Goal: Information Seeking & Learning: Learn about a topic

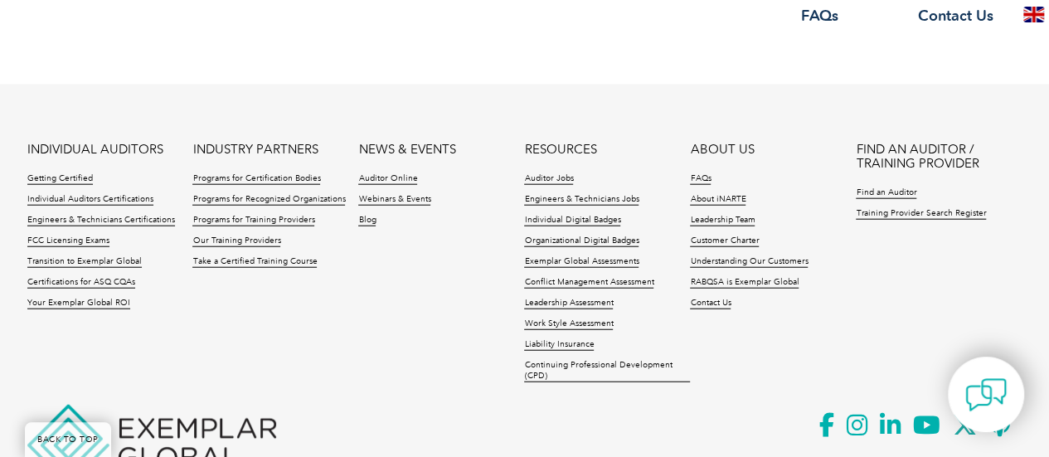
scroll to position [1986, 0]
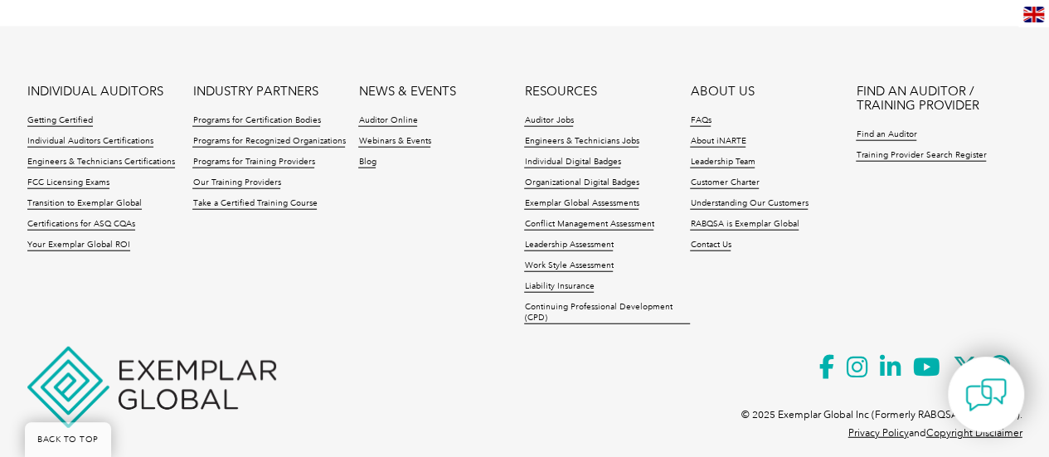
click at [705, 115] on li "FAQs" at bounding box center [773, 125] width 166 height 21
click at [703, 115] on link "FAQs" at bounding box center [700, 121] width 21 height 12
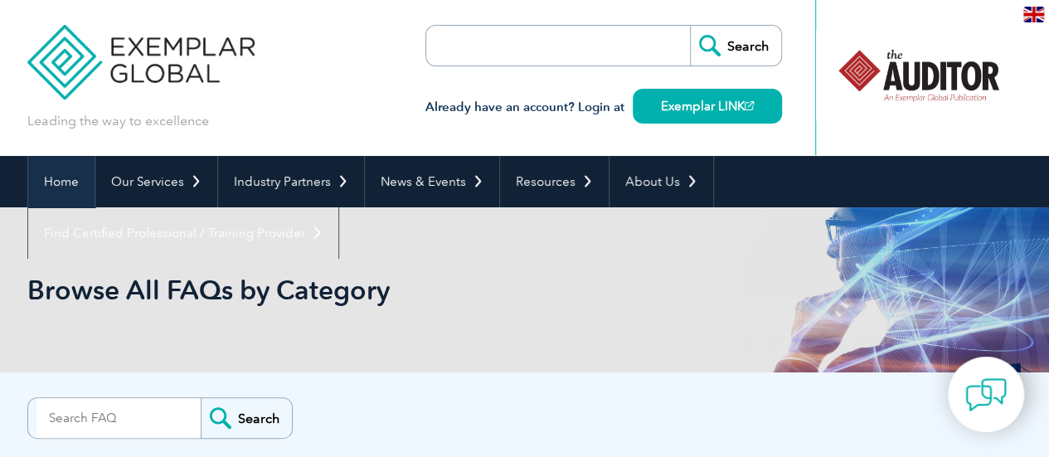
click at [80, 178] on link "Home" at bounding box center [61, 181] width 66 height 51
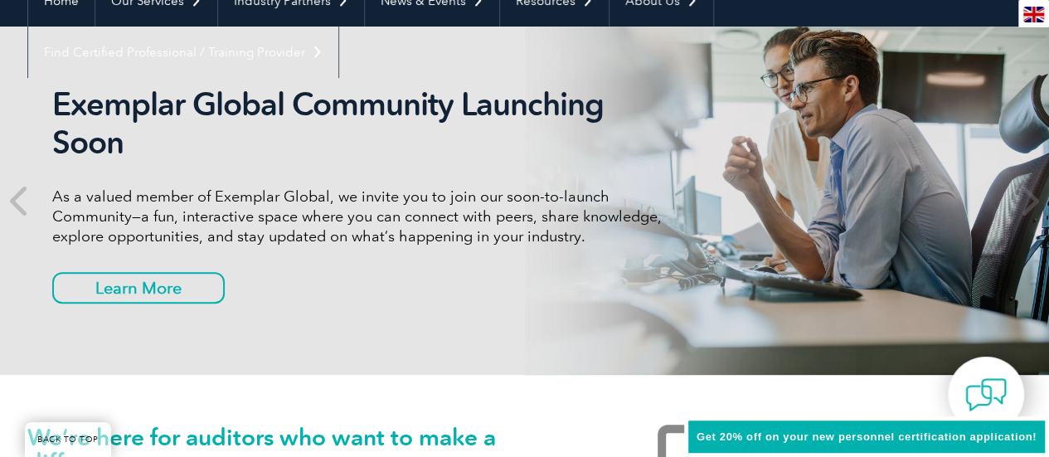
scroll to position [179, 0]
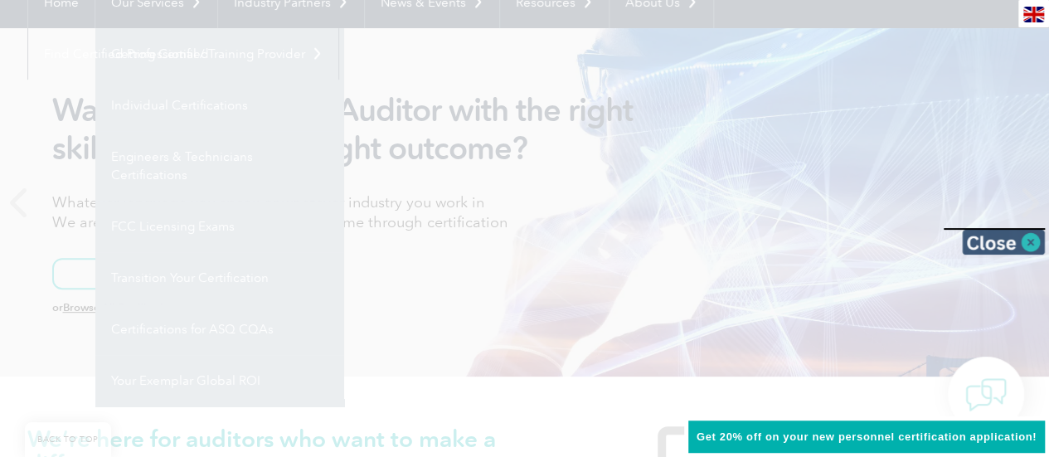
click at [1029, 243] on img at bounding box center [1003, 242] width 83 height 25
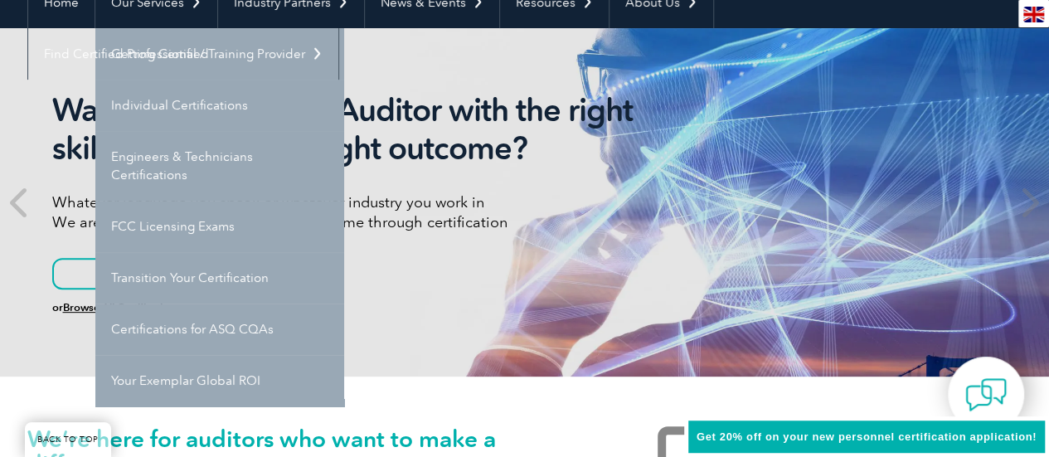
click at [1029, 15] on img at bounding box center [1033, 15] width 21 height 16
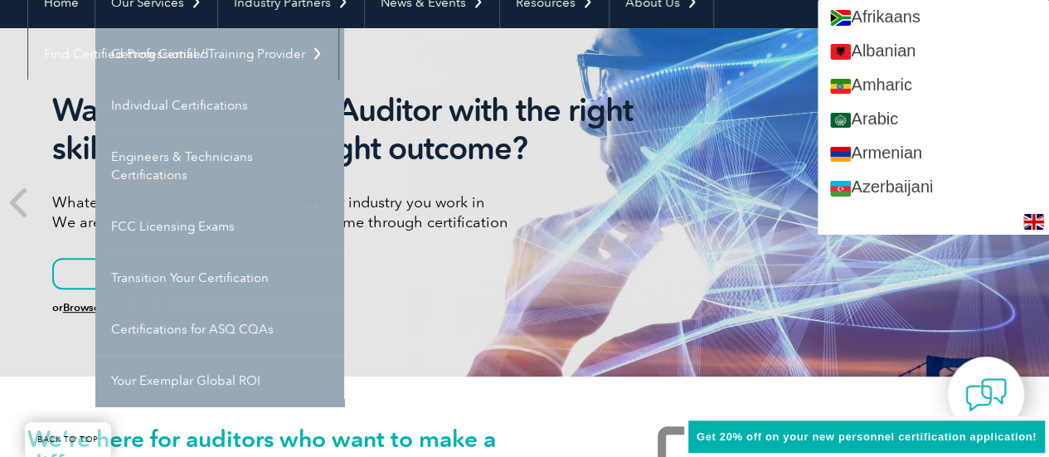
click at [753, 175] on div "Want to be the right Auditor with the right skills to deliver the right outcome…" at bounding box center [524, 202] width 995 height 348
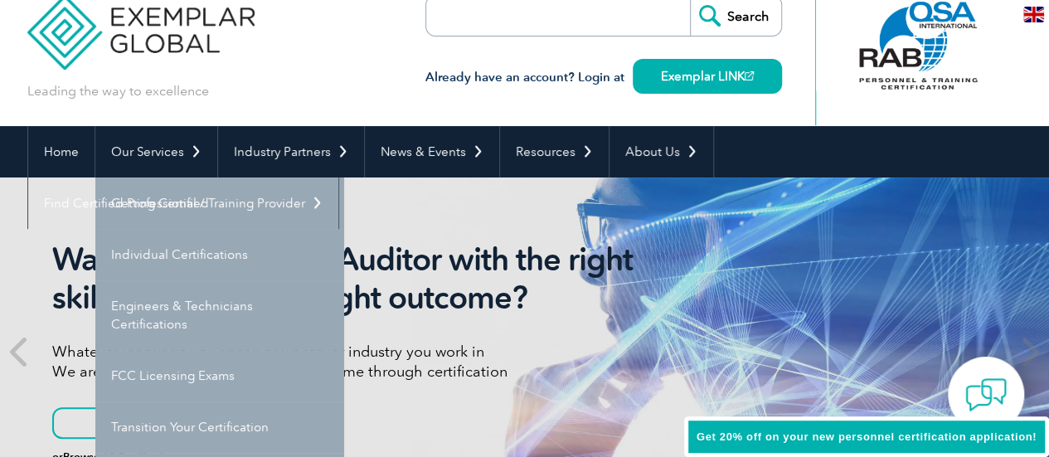
scroll to position [22, 0]
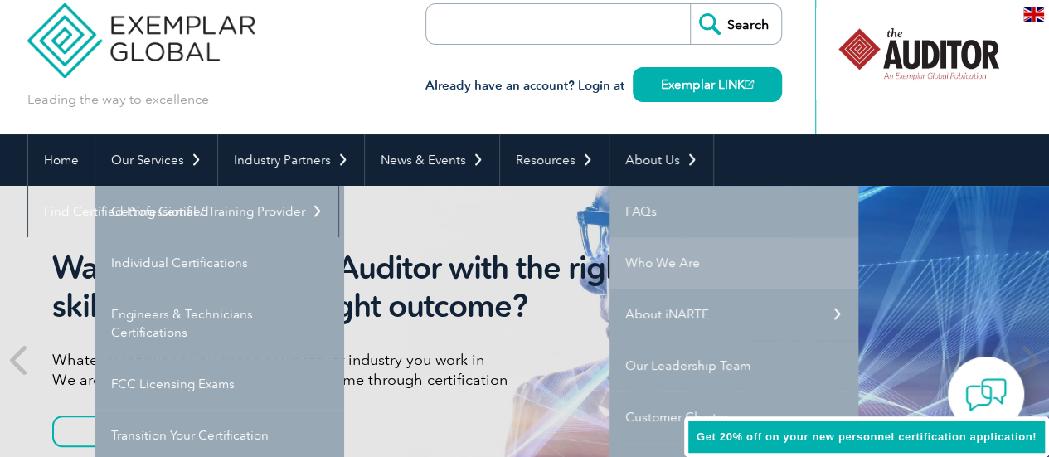
click at [673, 269] on link "Who We Are" at bounding box center [733, 262] width 249 height 51
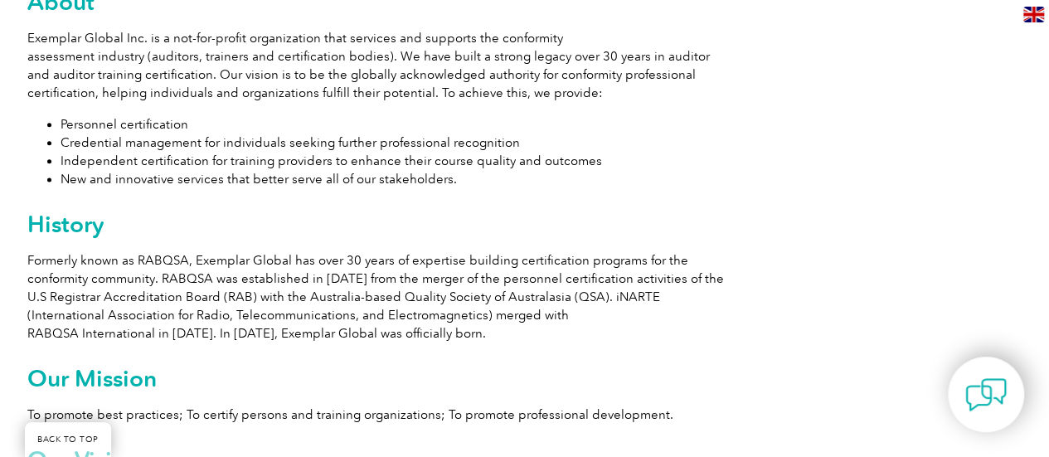
scroll to position [1011, 0]
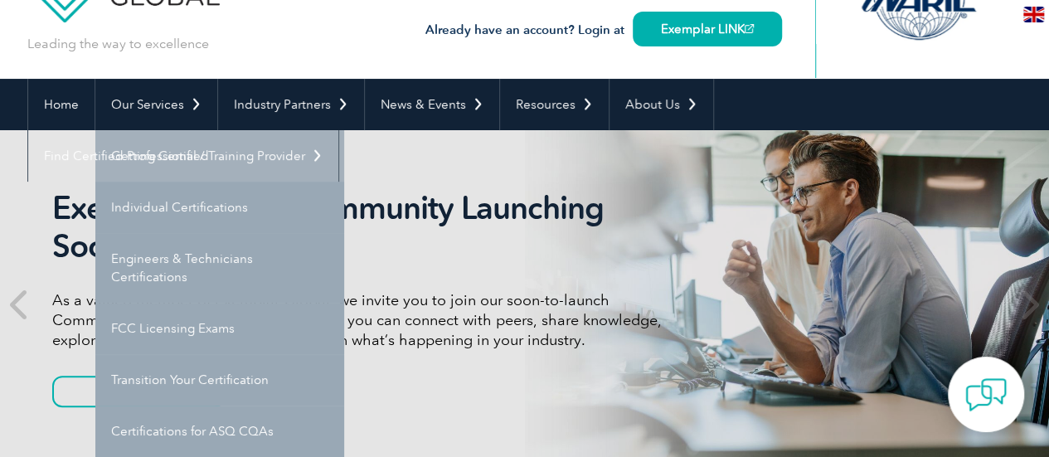
scroll to position [78, 0]
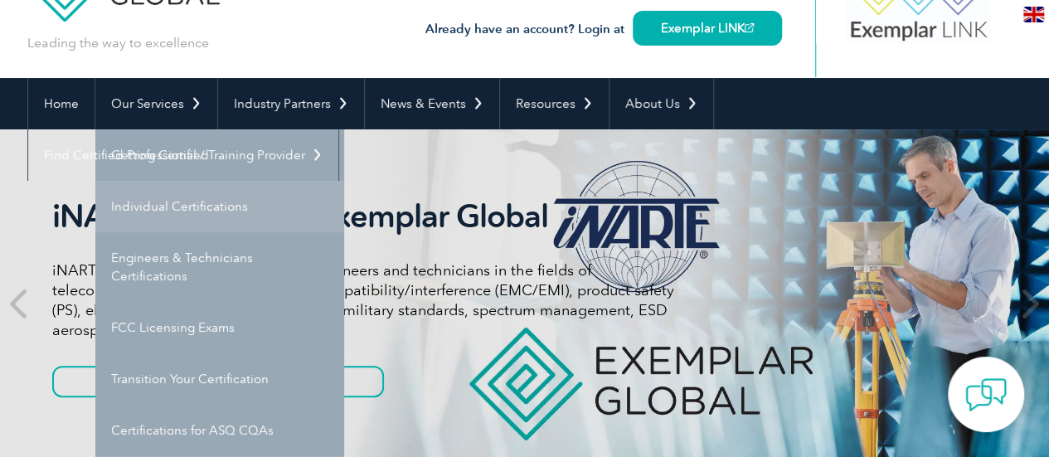
click at [199, 209] on link "Individual Certifications" at bounding box center [219, 206] width 249 height 51
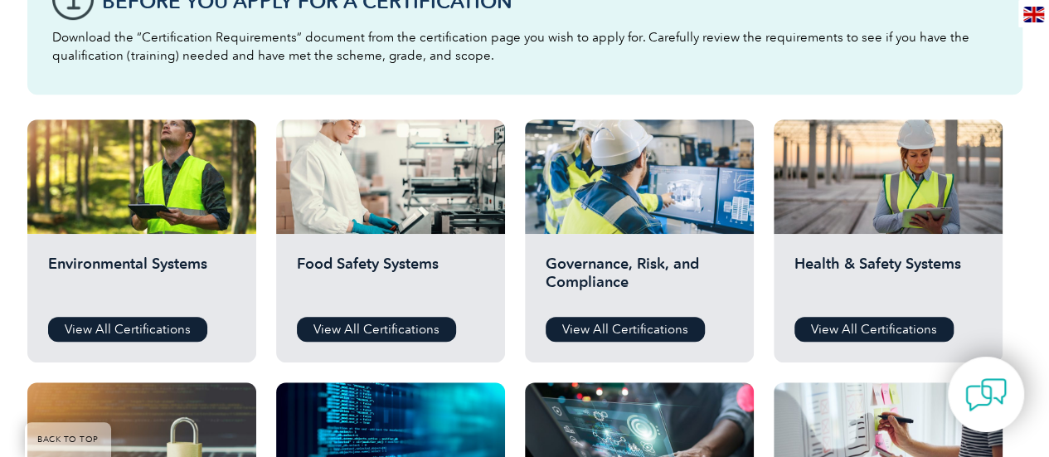
scroll to position [675, 0]
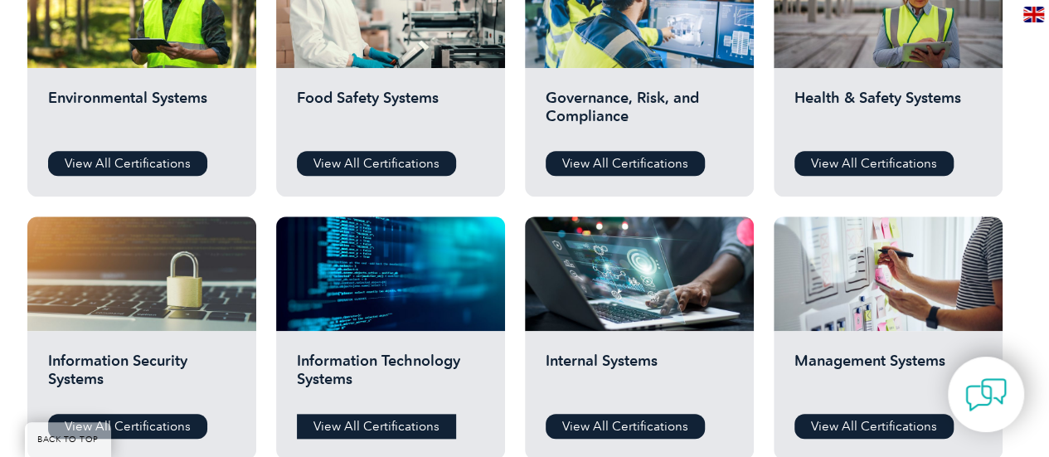
click at [361, 423] on link "View All Certifications" at bounding box center [376, 426] width 159 height 25
click at [139, 414] on link "View All Certifications" at bounding box center [127, 426] width 159 height 25
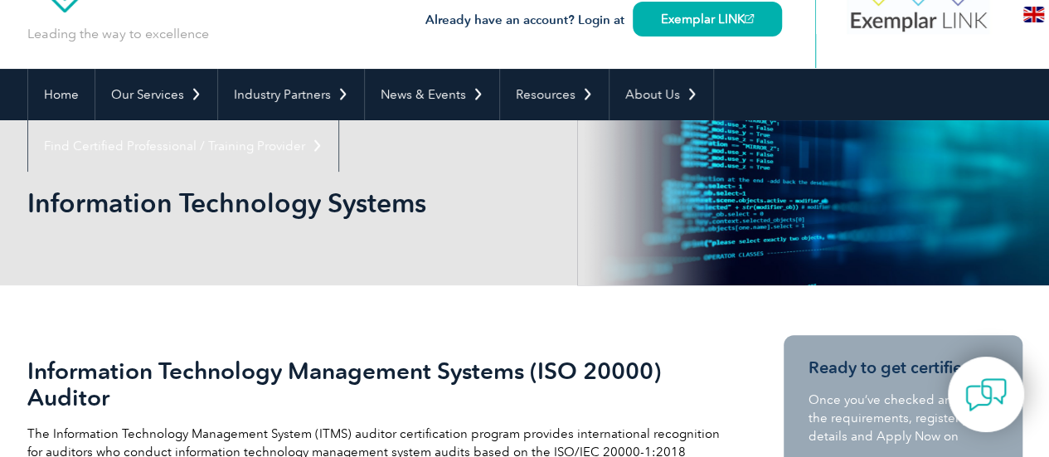
scroll to position [288, 0]
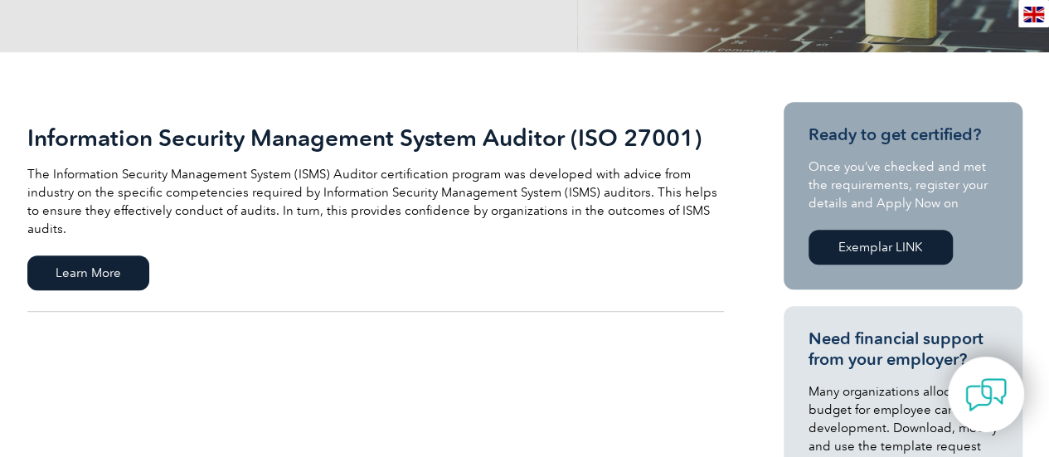
scroll to position [321, 0]
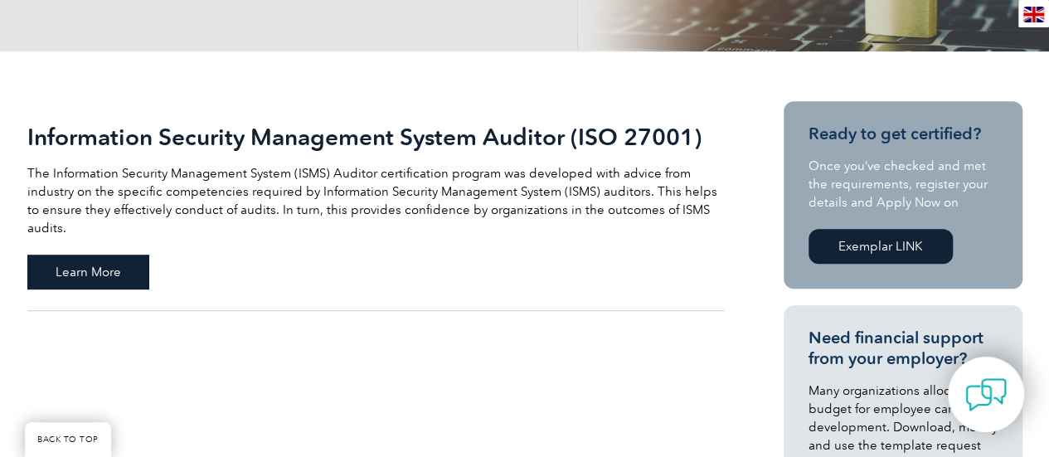
click at [120, 264] on span "Learn More" at bounding box center [88, 271] width 122 height 35
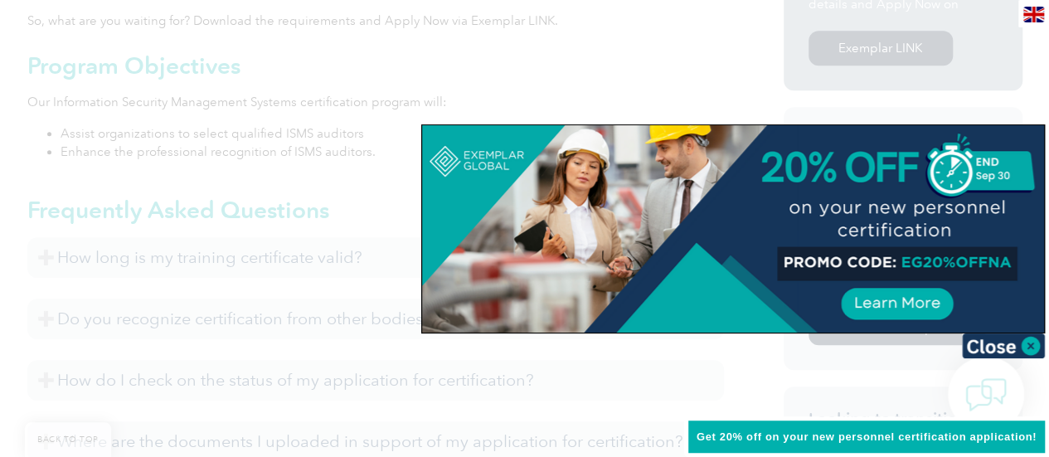
scroll to position [670, 0]
click at [1031, 339] on img at bounding box center [1003, 345] width 83 height 25
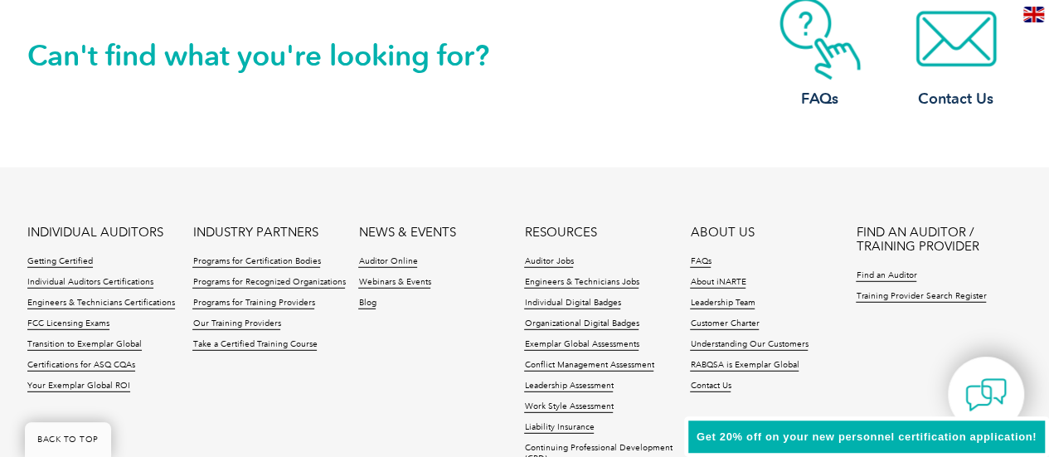
scroll to position [2183, 0]
click at [68, 261] on link "Getting Certified" at bounding box center [59, 263] width 65 height 12
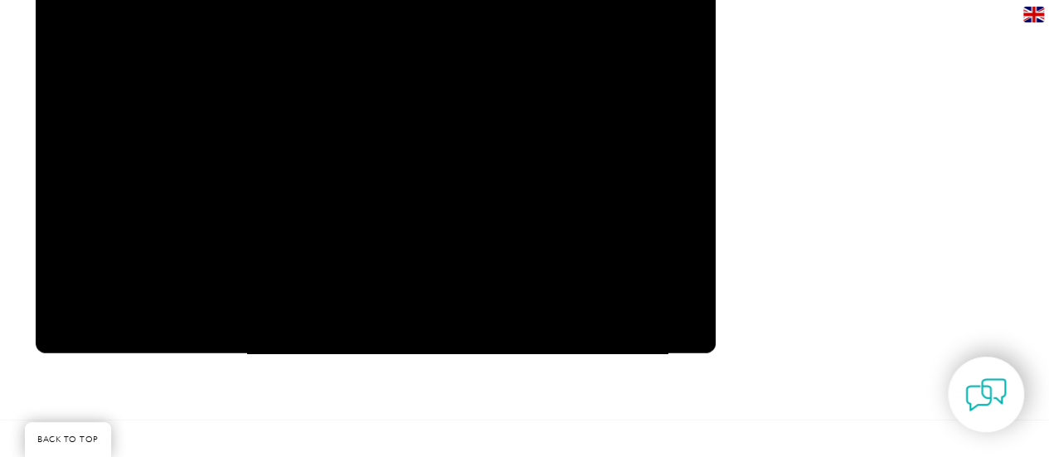
scroll to position [2217, 0]
